Goal: Navigation & Orientation: Find specific page/section

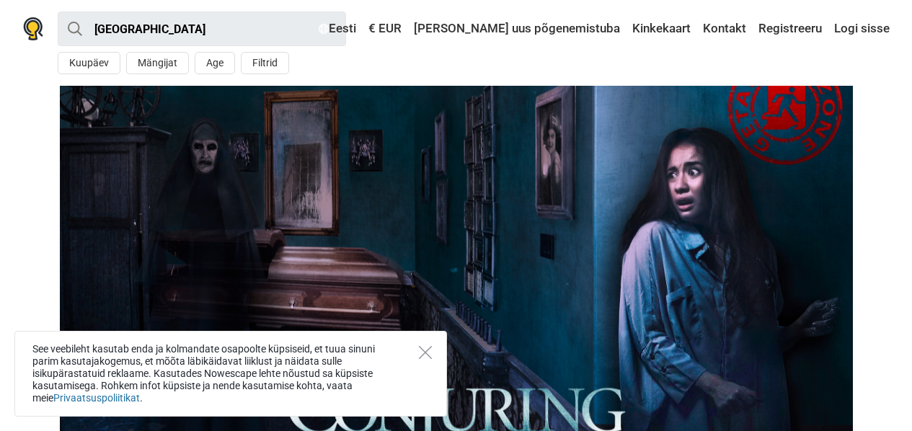
click at [0, 191] on section at bounding box center [456, 262] width 912 height 352
drag, startPoint x: 427, startPoint y: 354, endPoint x: 437, endPoint y: 344, distance: 14.8
click at [427, 354] on icon "Close" at bounding box center [425, 352] width 13 height 13
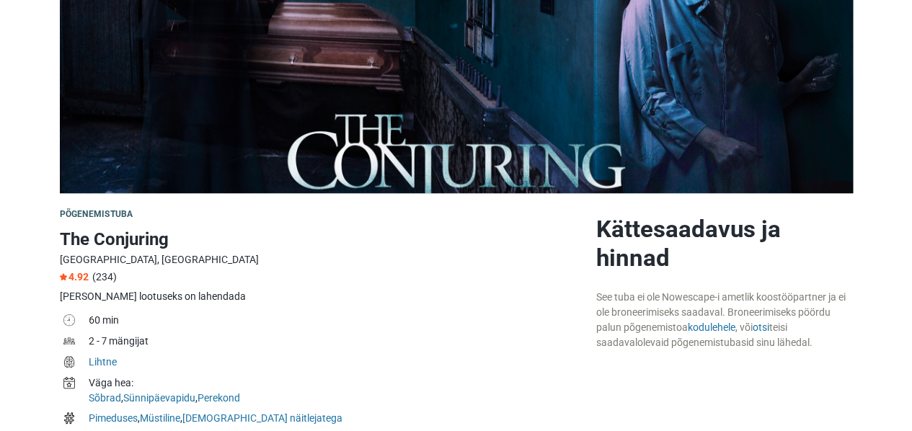
scroll to position [288, 0]
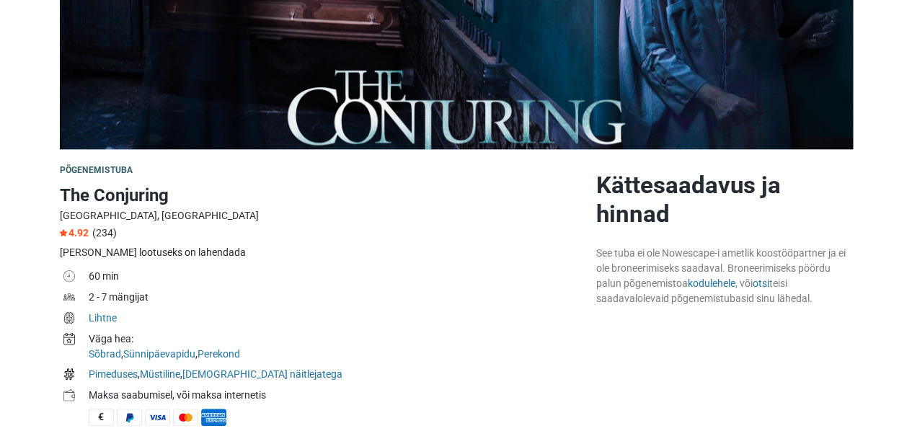
click at [507, 220] on div "[GEOGRAPHIC_DATA], [GEOGRAPHIC_DATA]" at bounding box center [322, 215] width 525 height 15
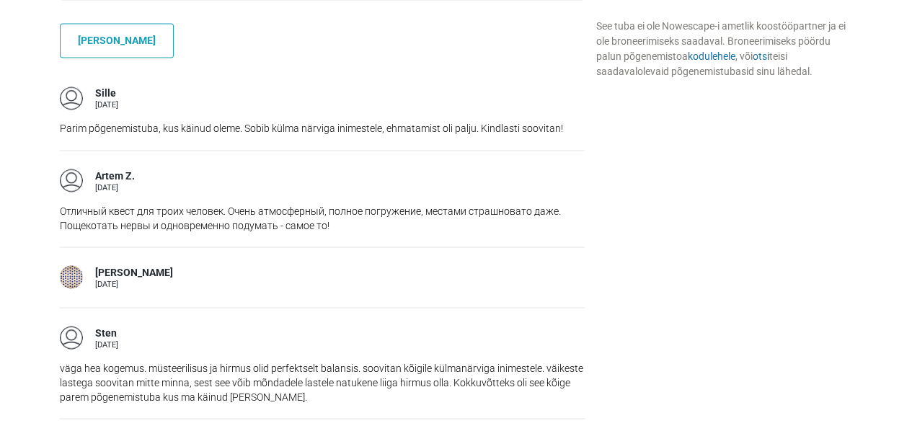
scroll to position [1297, 0]
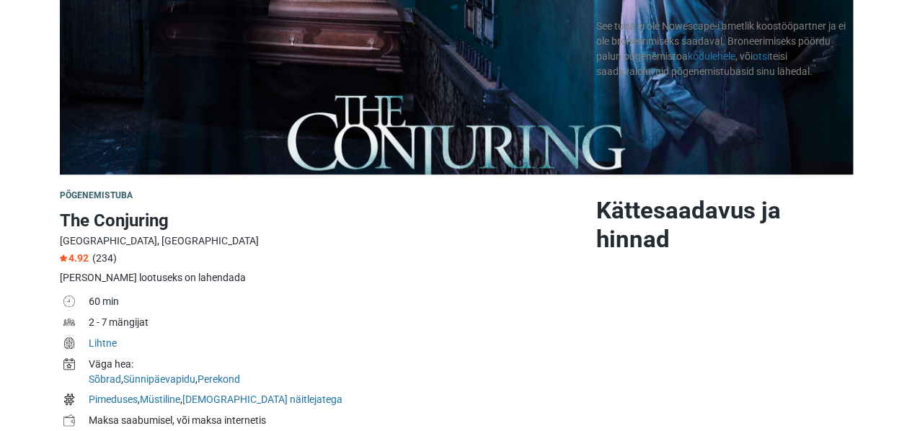
drag, startPoint x: 507, startPoint y: 250, endPoint x: 484, endPoint y: 43, distance: 208.8
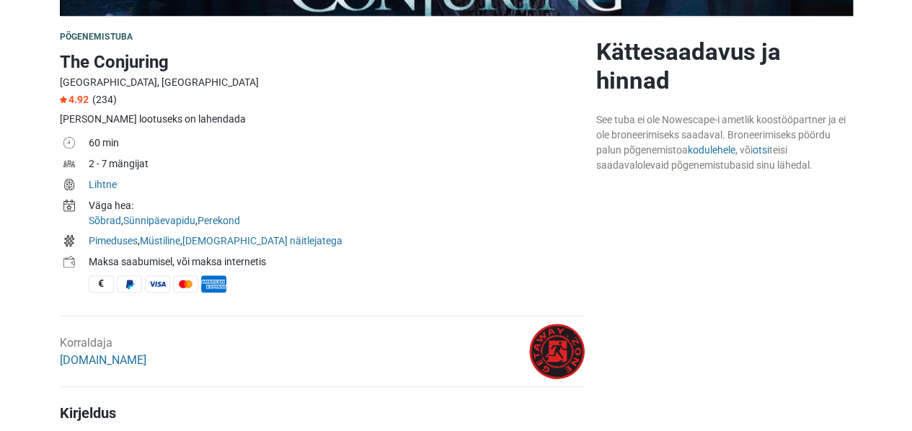
scroll to position [444, 0]
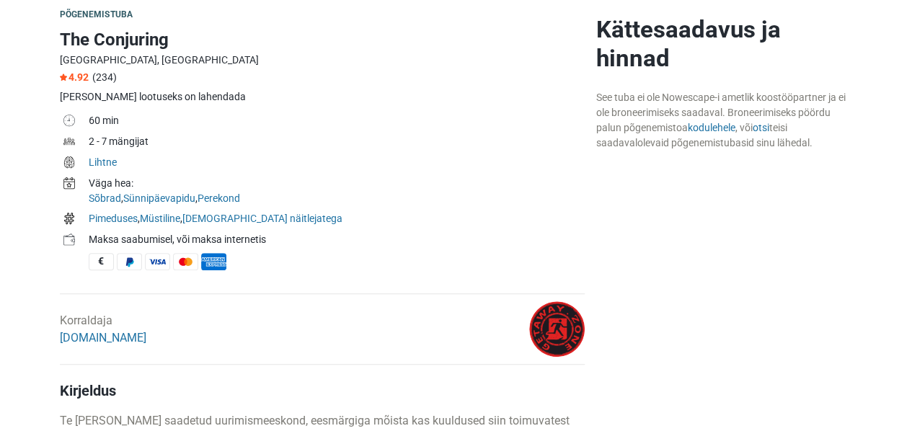
click at [563, 325] on img at bounding box center [556, 328] width 55 height 55
click at [112, 345] on div "Korraldaja [DOMAIN_NAME]" at bounding box center [232, 328] width 357 height 55
click at [109, 340] on link "[DOMAIN_NAME]" at bounding box center [103, 338] width 86 height 14
